Goal: Register for event/course: Sign up to attend an event or enroll in a course

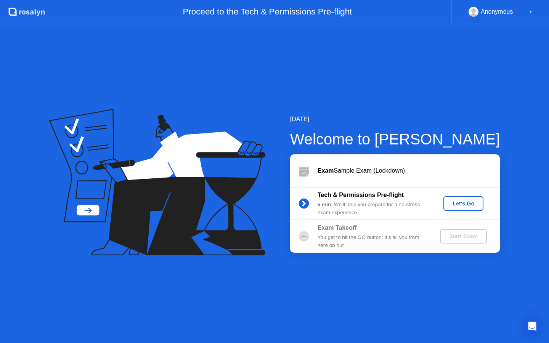
click at [461, 202] on div "Let's Go" at bounding box center [464, 204] width 34 height 6
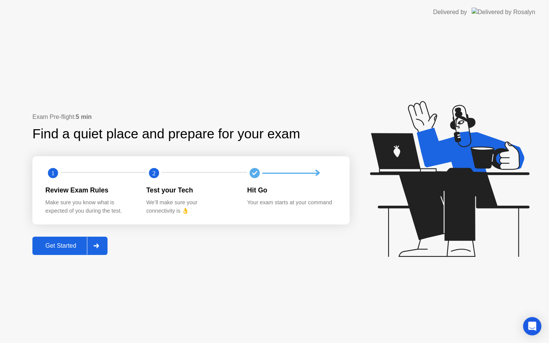
click at [95, 240] on div at bounding box center [96, 246] width 18 height 18
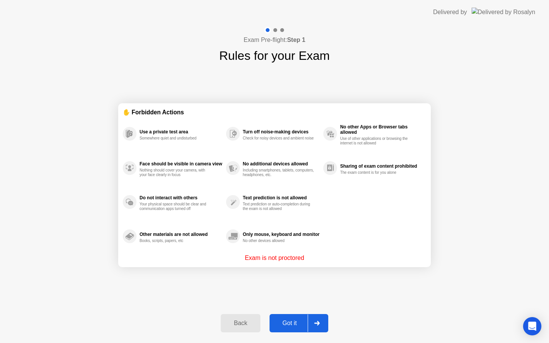
click at [301, 327] on div "Got it" at bounding box center [290, 323] width 36 height 7
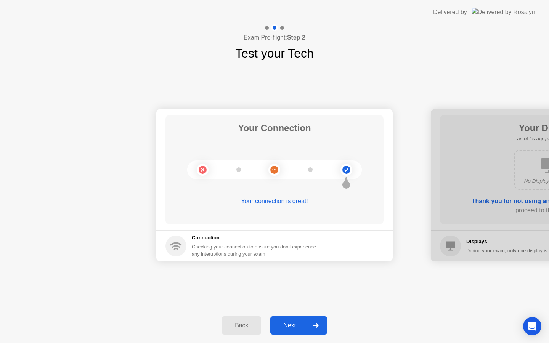
click at [303, 326] on div "Next" at bounding box center [290, 325] width 34 height 7
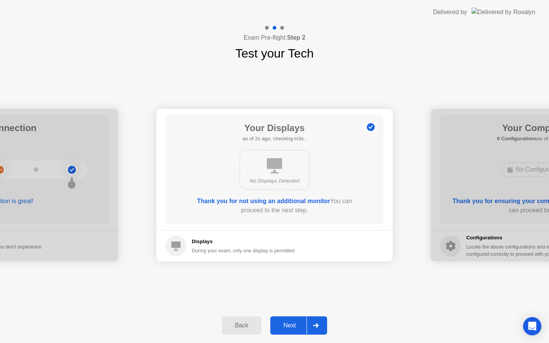
click at [303, 326] on div "Next" at bounding box center [290, 325] width 34 height 7
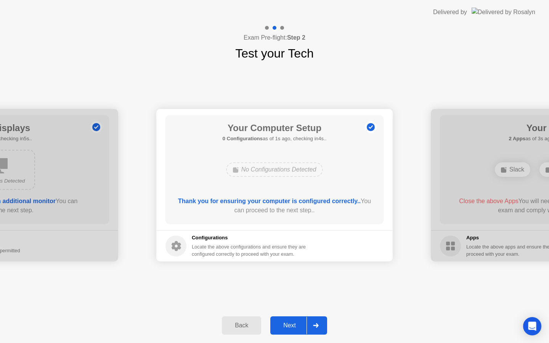
click at [303, 326] on div "Next" at bounding box center [290, 325] width 34 height 7
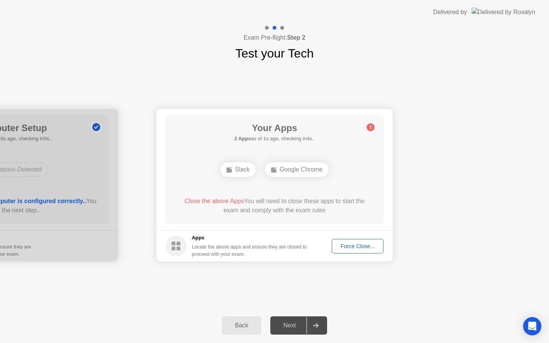
click at [354, 248] on div "Force Close..." at bounding box center [358, 246] width 47 height 6
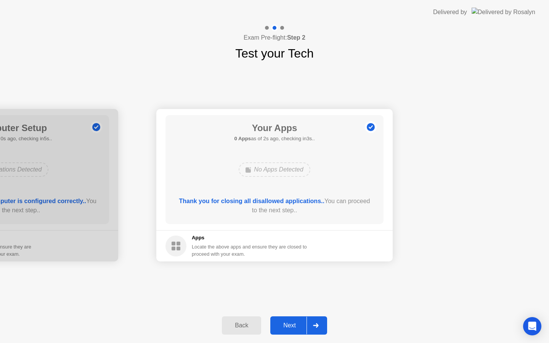
click at [288, 329] on div "Next" at bounding box center [290, 325] width 34 height 7
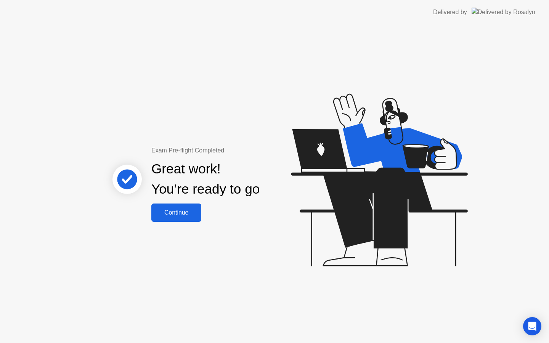
click at [184, 214] on div "Continue" at bounding box center [176, 212] width 45 height 7
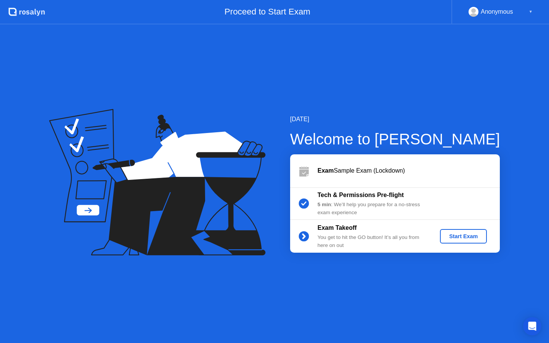
click at [459, 238] on div "Start Exam" at bounding box center [463, 236] width 41 height 6
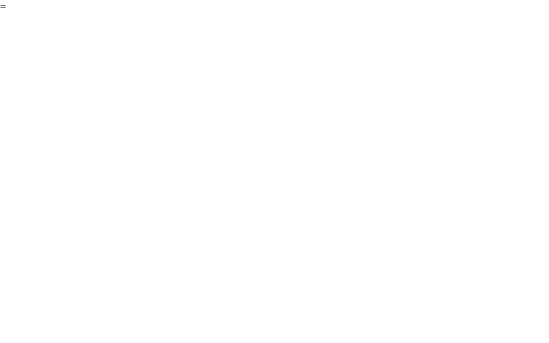
click div "End Proctoring Session"
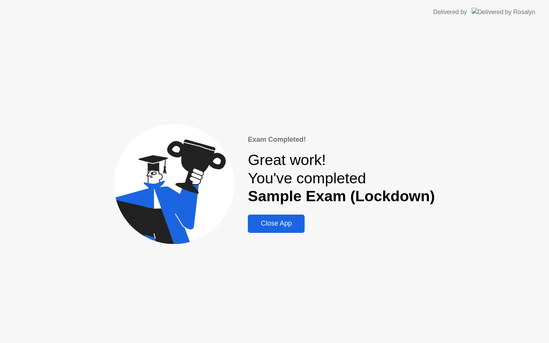
click at [291, 216] on button "Close App" at bounding box center [276, 224] width 57 height 18
